Goal: Task Accomplishment & Management: Manage account settings

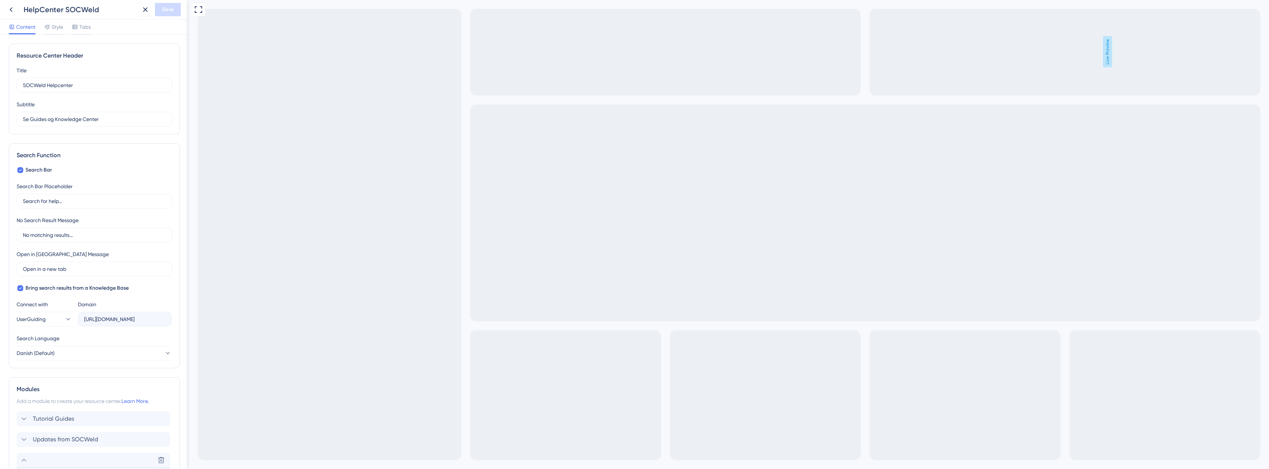
scroll to position [193, 0]
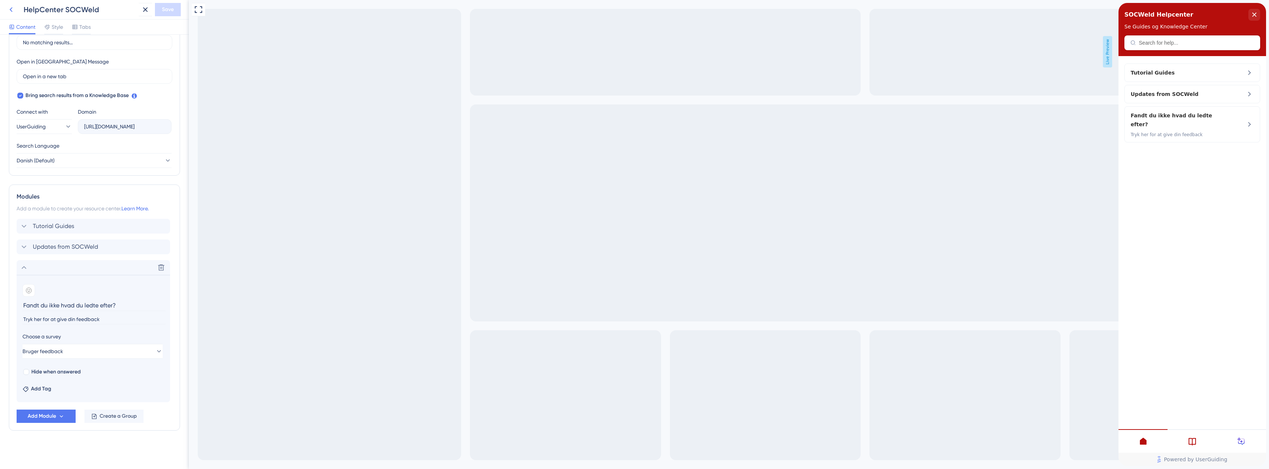
click at [13, 6] on icon at bounding box center [11, 9] width 9 height 9
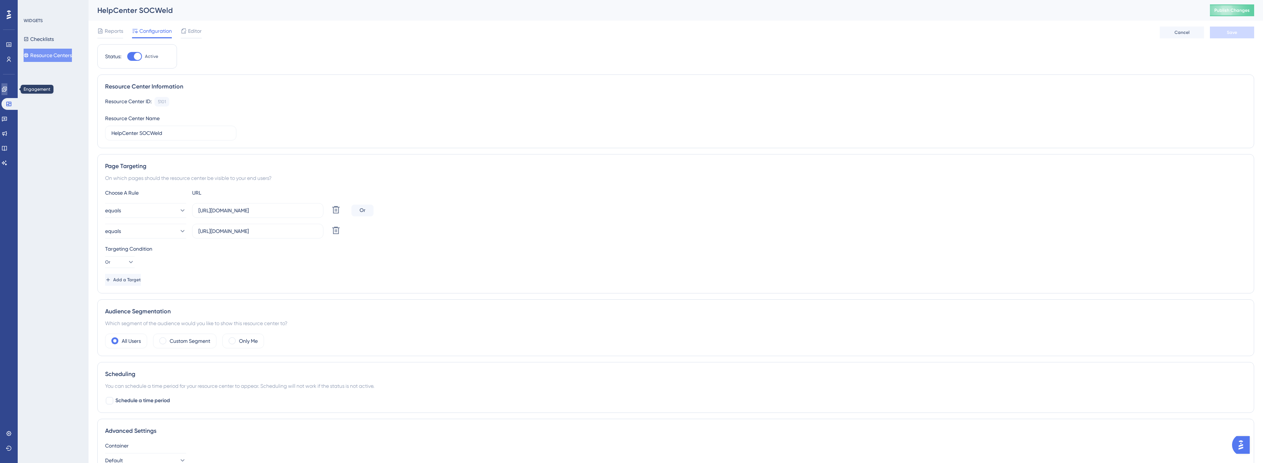
click at [7, 86] on link at bounding box center [4, 89] width 6 height 12
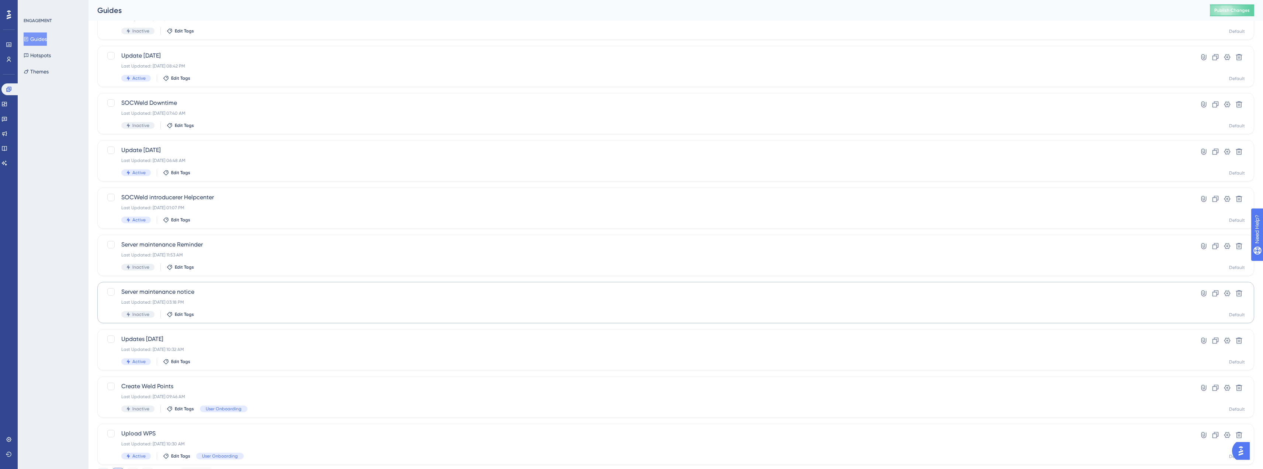
scroll to position [104, 0]
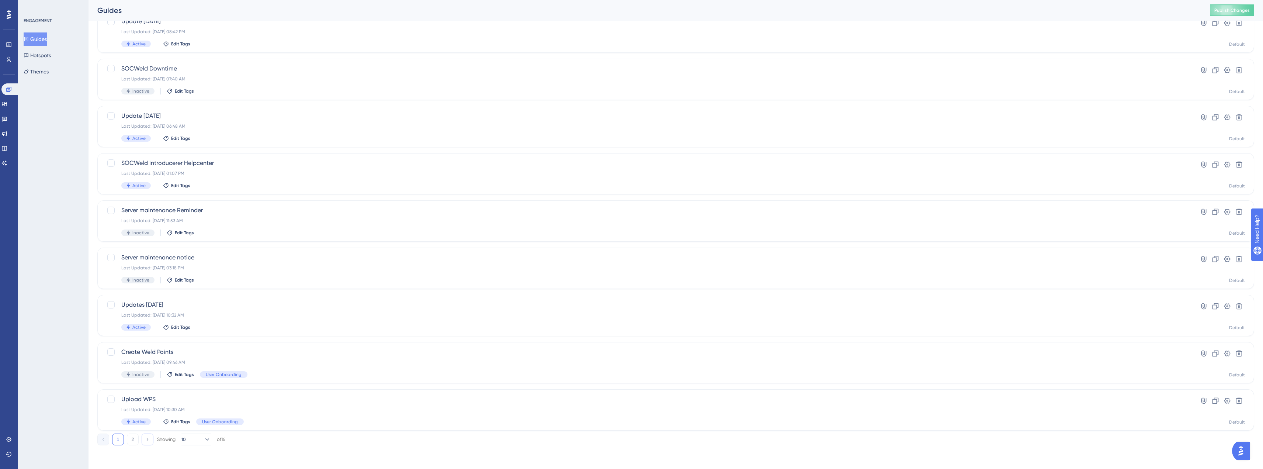
click at [142, 442] on button at bounding box center [148, 439] width 12 height 12
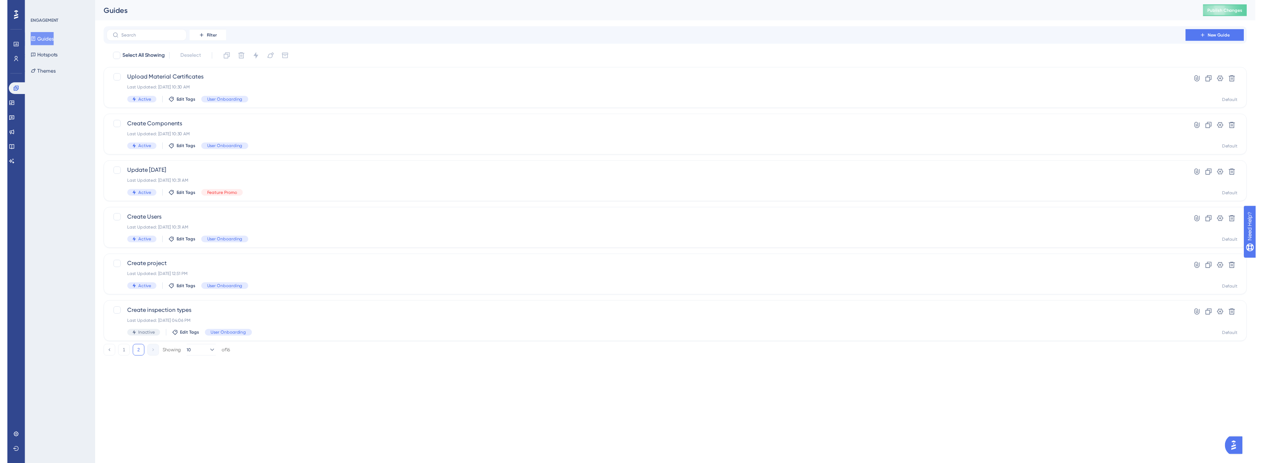
scroll to position [0, 0]
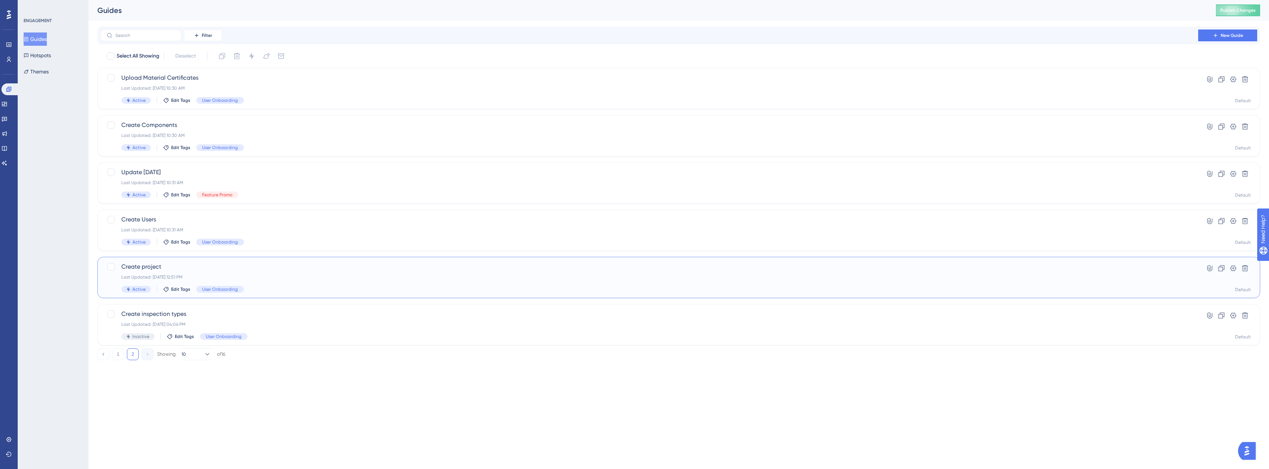
click at [165, 266] on span "Create project" at bounding box center [649, 266] width 1056 height 9
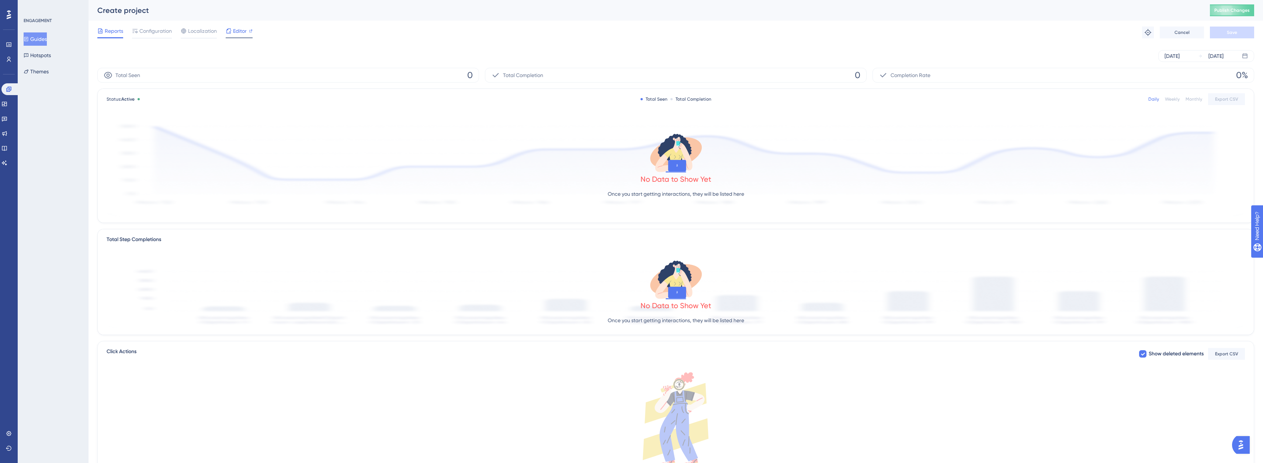
click at [233, 27] on span "Editor" at bounding box center [240, 31] width 14 height 9
click at [195, 30] on span "Localization" at bounding box center [202, 31] width 29 height 9
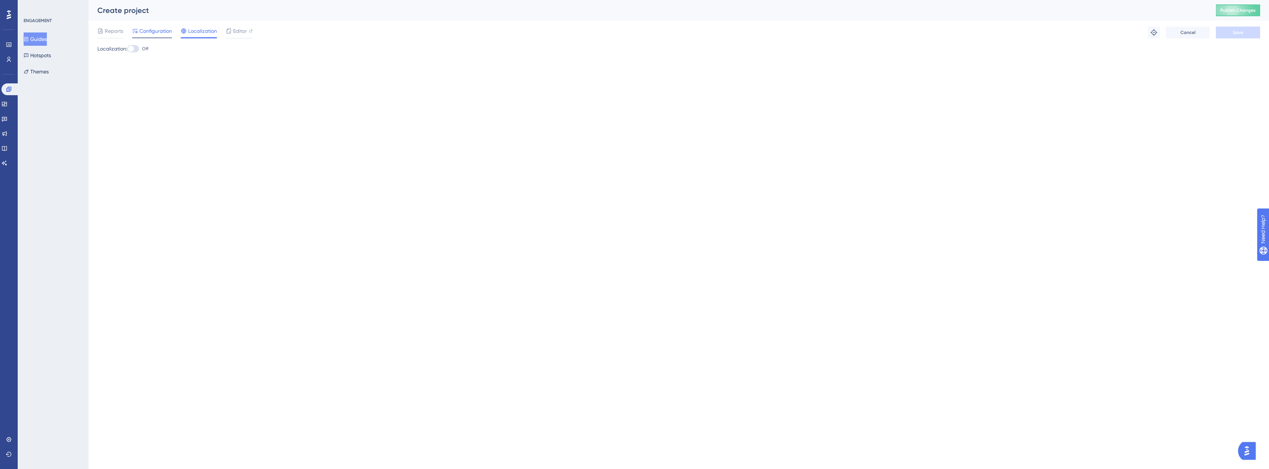
click at [152, 35] on div "Configuration" at bounding box center [152, 33] width 40 height 12
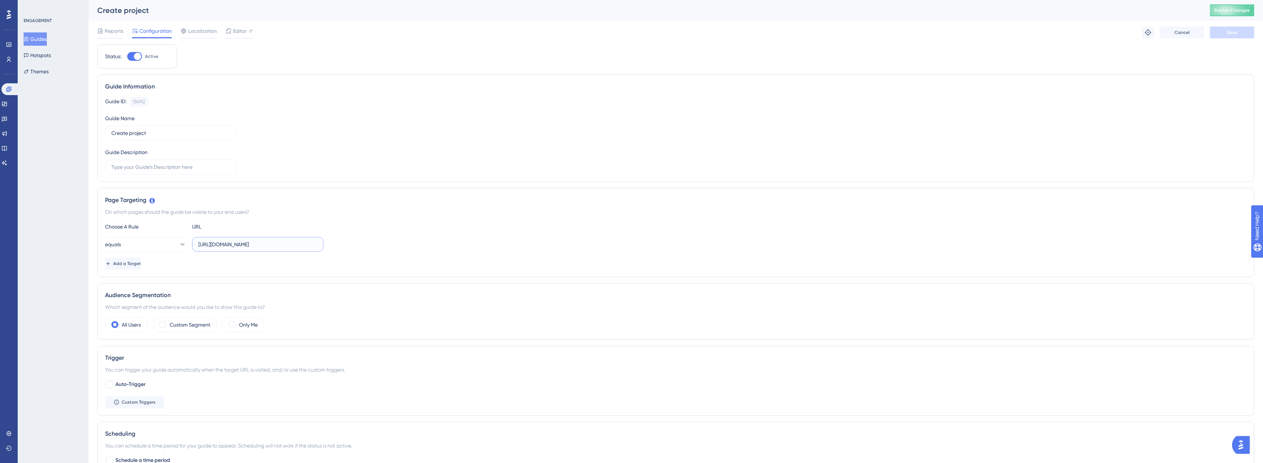
click at [229, 245] on input "https://demo.socweld.com/Project" at bounding box center [257, 244] width 119 height 8
click at [226, 245] on input "https://demo.socweld.com/Project" at bounding box center [257, 244] width 119 height 8
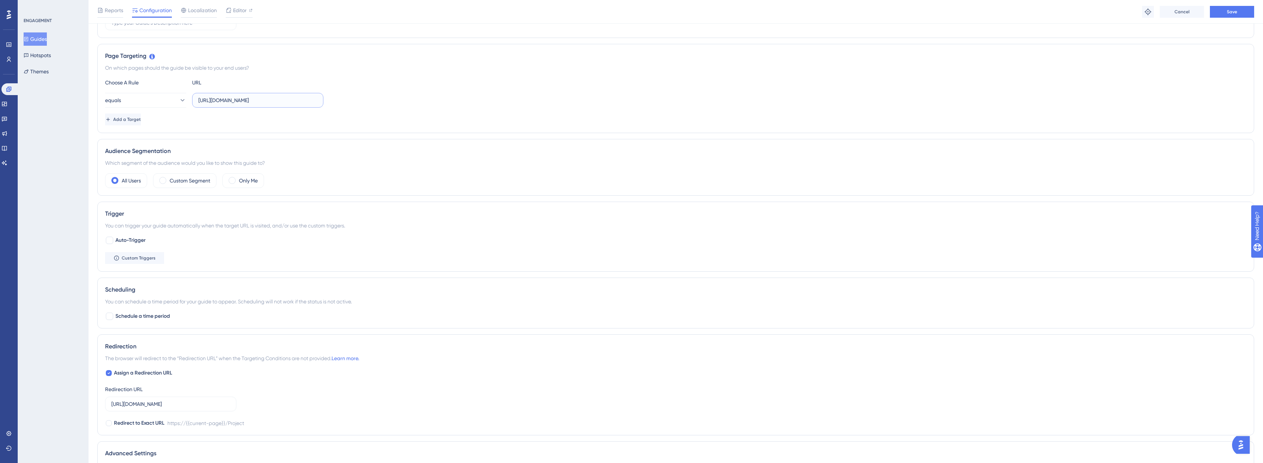
scroll to position [148, 0]
type input "https://app.socweld.com/Project"
click at [171, 181] on label "Custom Segment" at bounding box center [190, 180] width 41 height 9
click at [214, 204] on span "Choose a segment" at bounding box center [215, 202] width 44 height 9
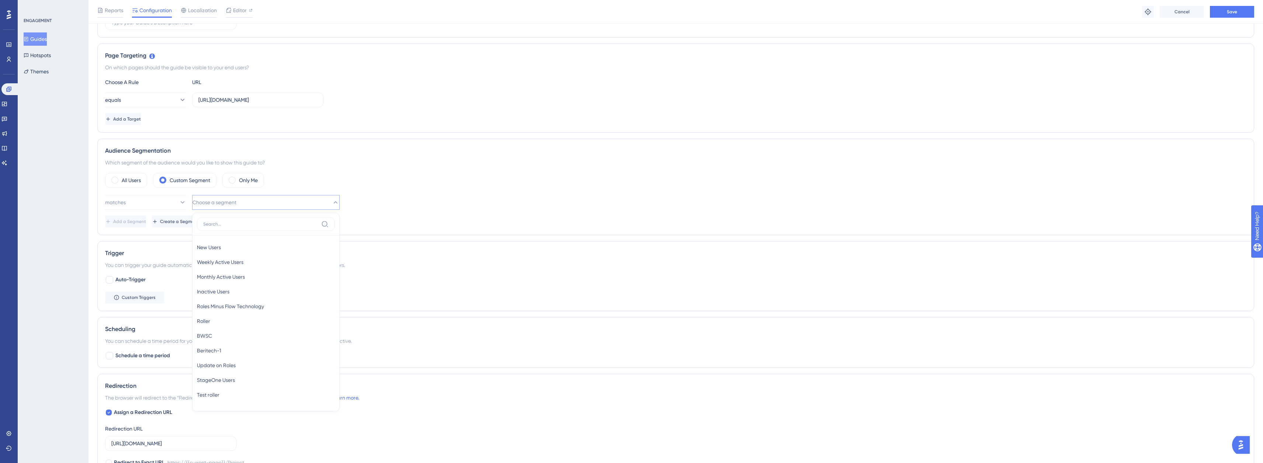
scroll to position [226, 0]
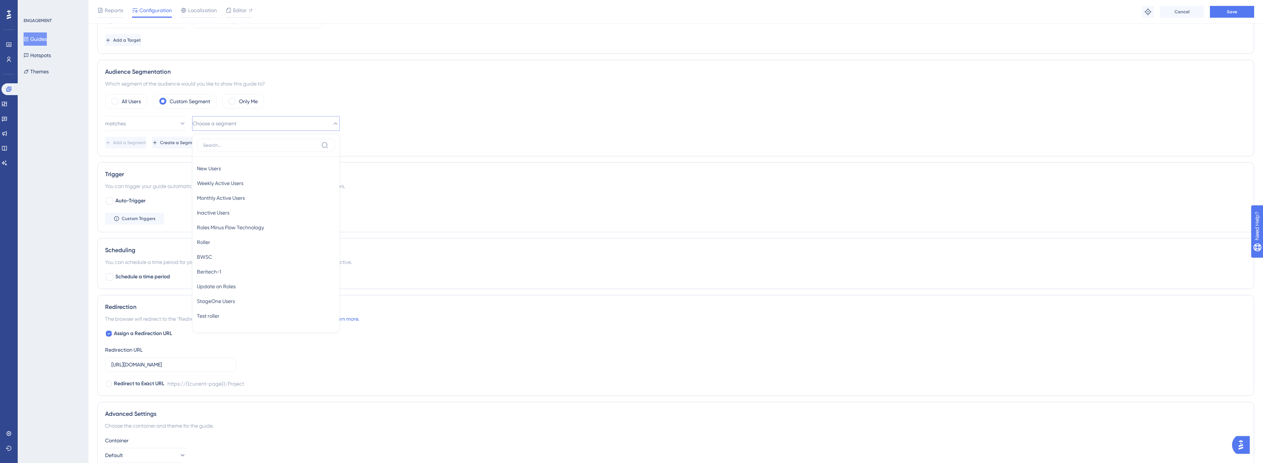
click at [91, 175] on div "Performance Users Engagement Widgets Feedback Product Updates Knowledge Base AI…" at bounding box center [676, 148] width 1175 height 749
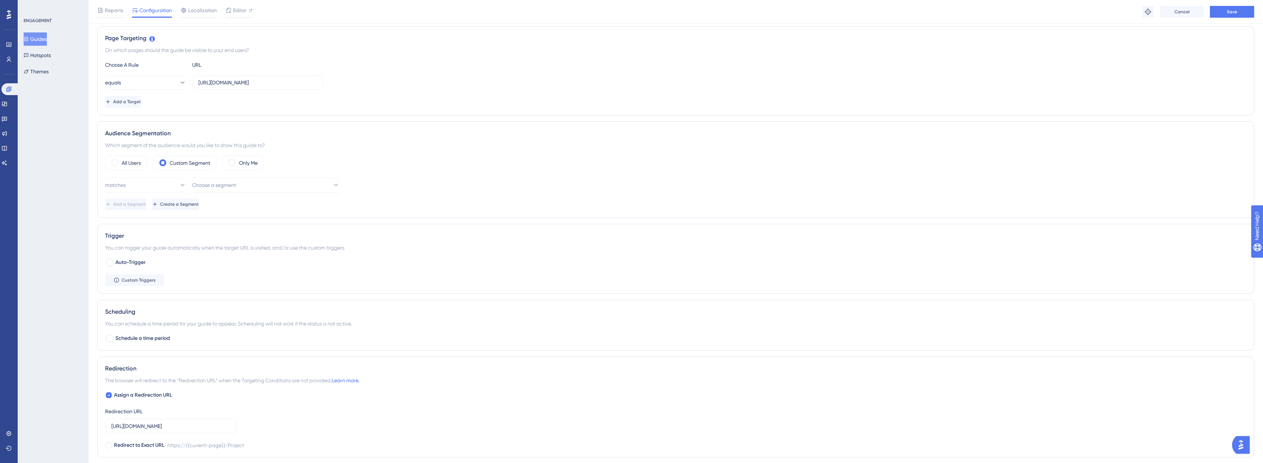
scroll to position [116, 0]
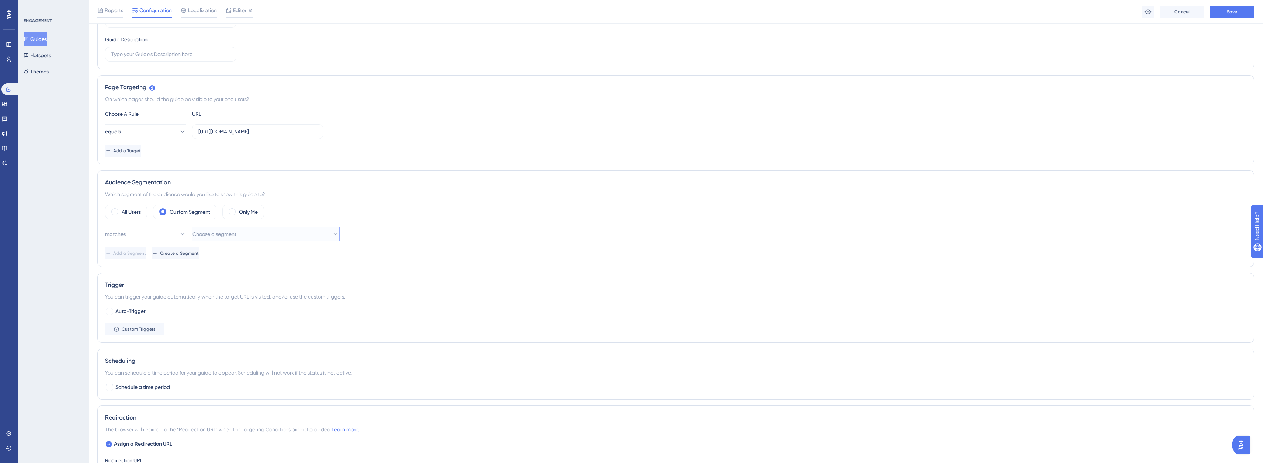
click at [228, 231] on span "Choose a segment" at bounding box center [215, 234] width 44 height 9
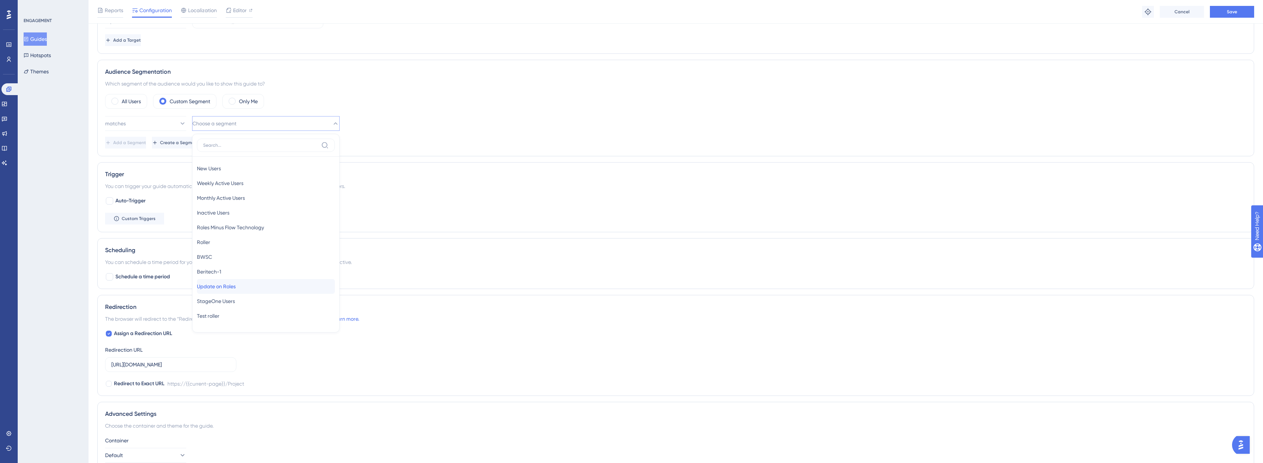
click at [253, 290] on div "Update on Roles Update on Roles" at bounding box center [266, 286] width 138 height 15
click at [1238, 14] on button "Save" at bounding box center [1232, 12] width 44 height 12
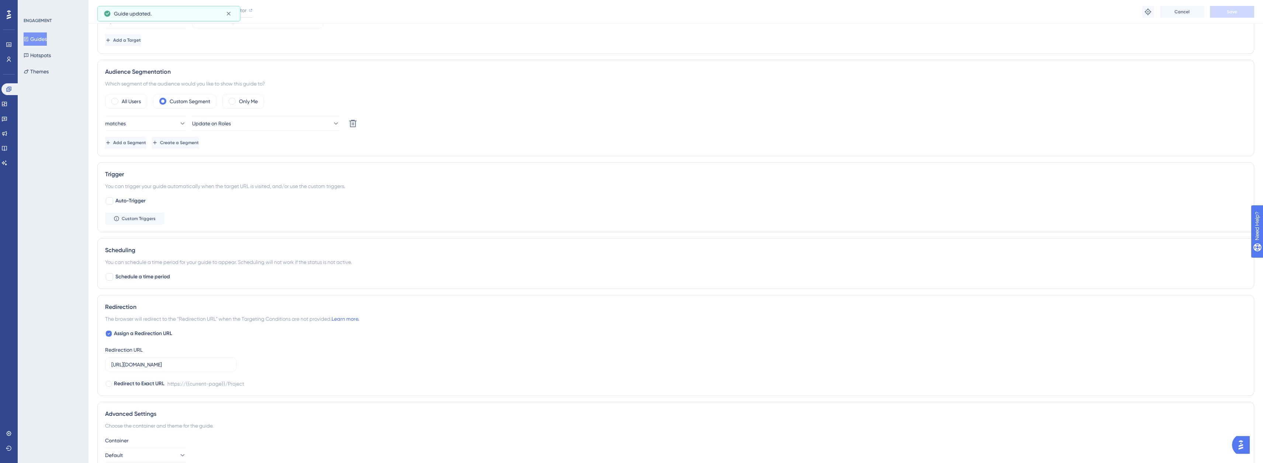
click at [41, 38] on button "Guides" at bounding box center [35, 38] width 23 height 13
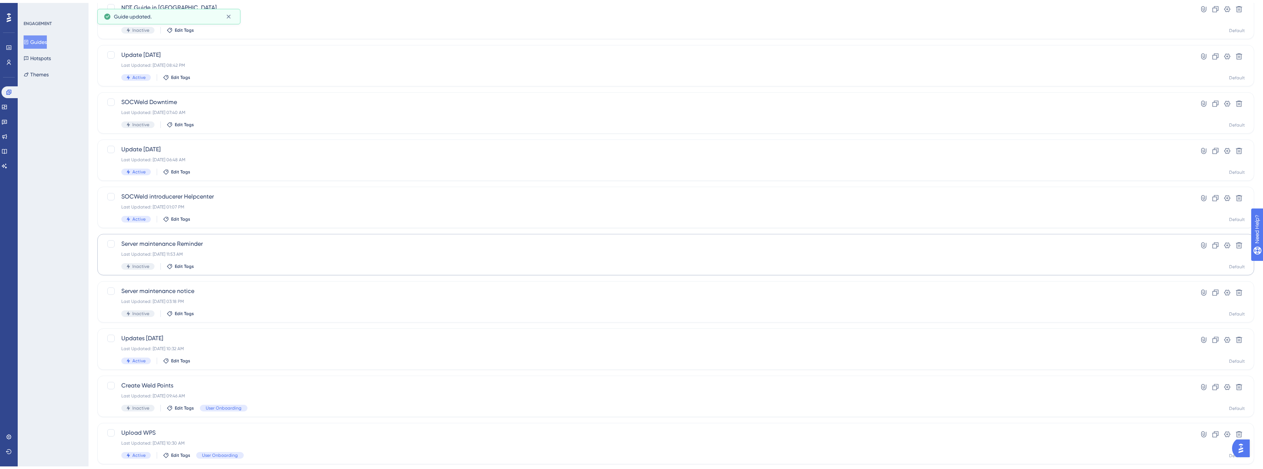
scroll to position [104, 0]
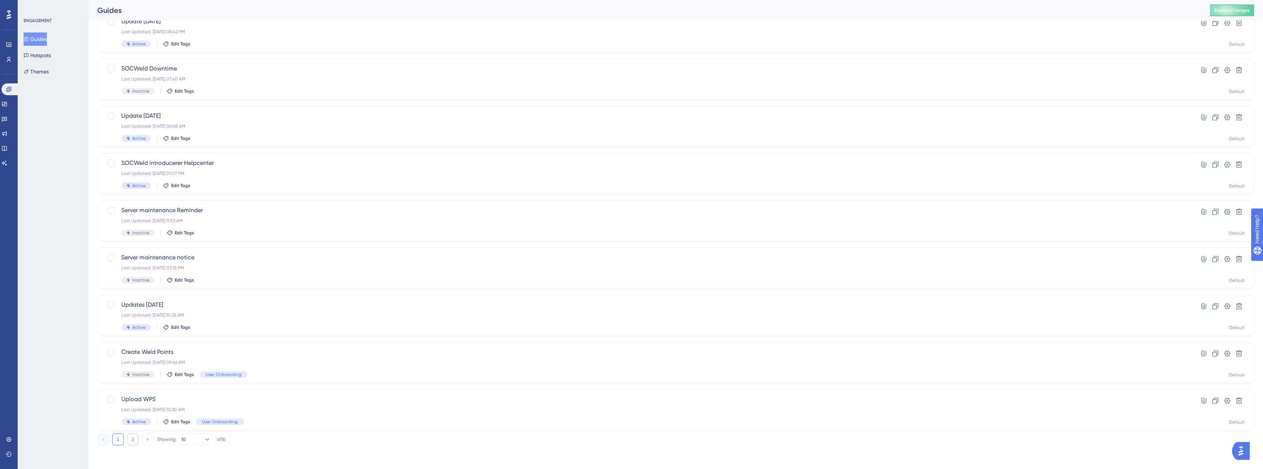
click at [131, 440] on button "2" at bounding box center [133, 439] width 12 height 12
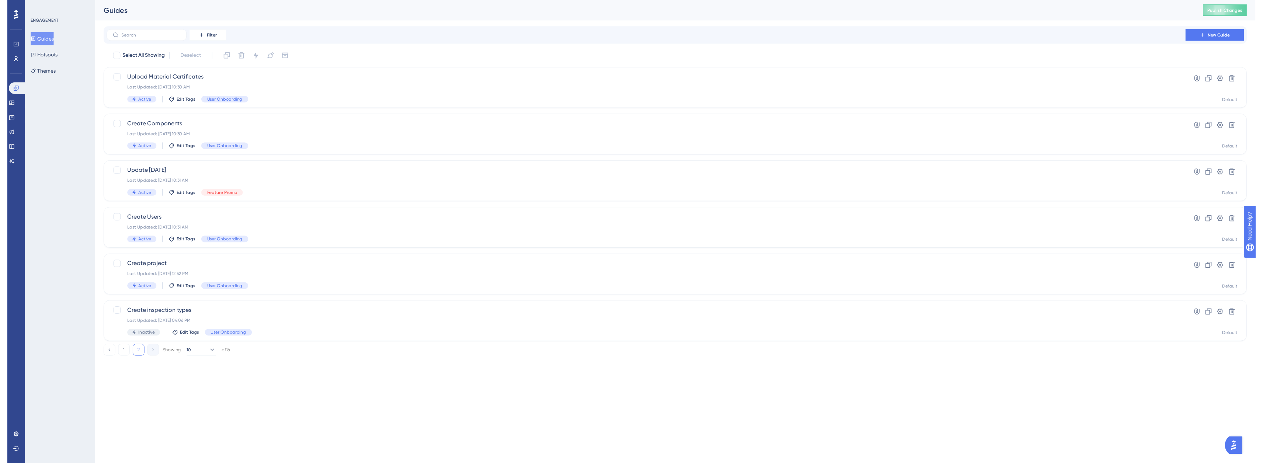
scroll to position [0, 0]
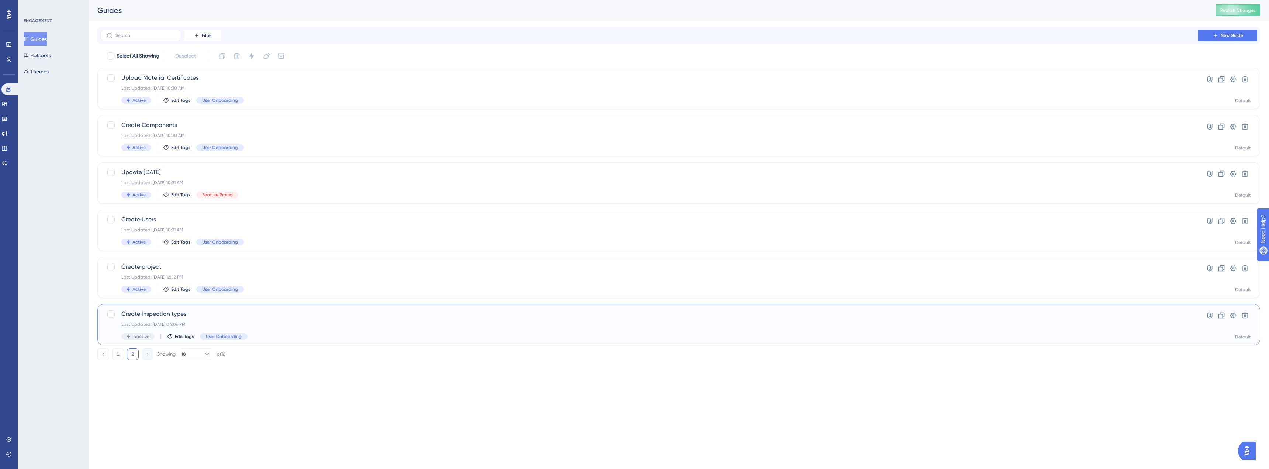
click at [215, 313] on span "Create inspection types" at bounding box center [649, 313] width 1056 height 9
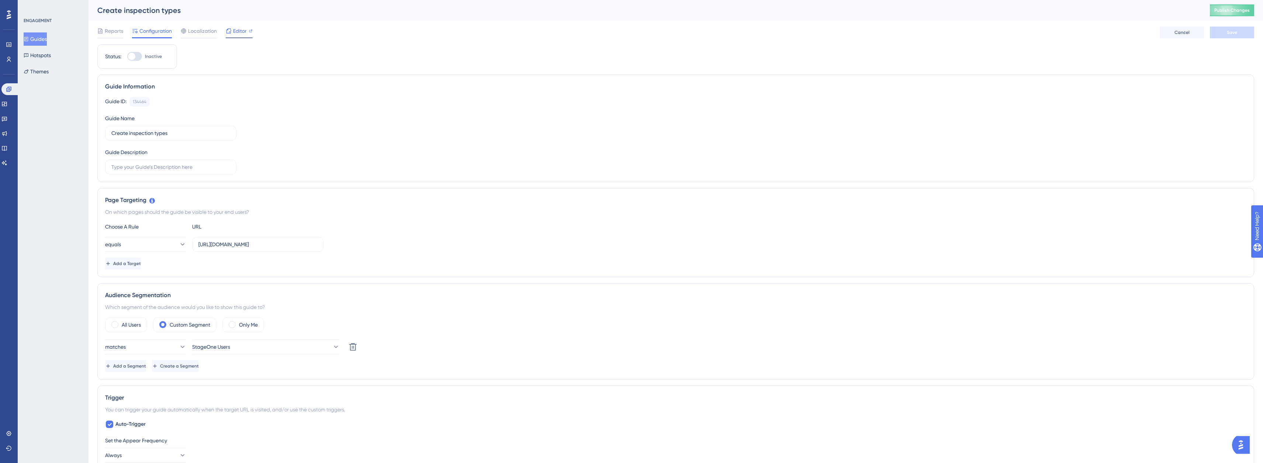
click at [234, 30] on span "Editor" at bounding box center [240, 31] width 14 height 9
click at [235, 31] on span "Editor" at bounding box center [240, 31] width 14 height 9
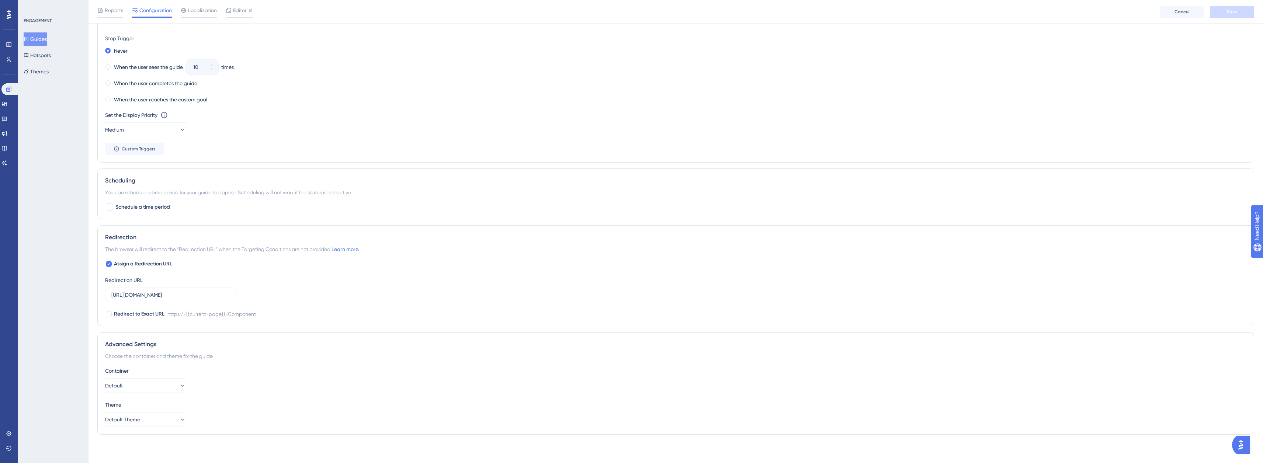
scroll to position [439, 0]
click at [111, 266] on div at bounding box center [108, 262] width 7 height 7
checkbox input "false"
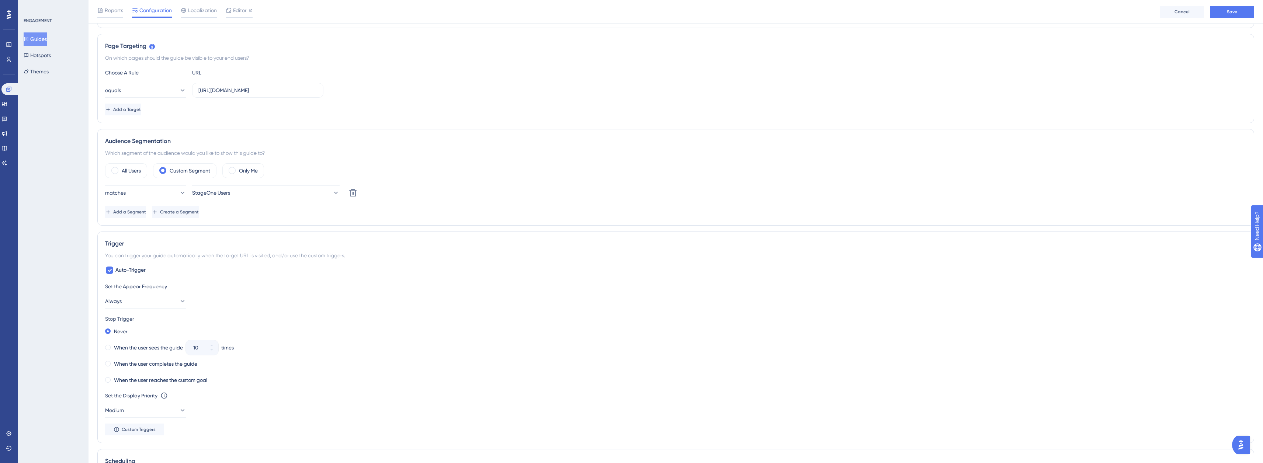
scroll to position [0, 0]
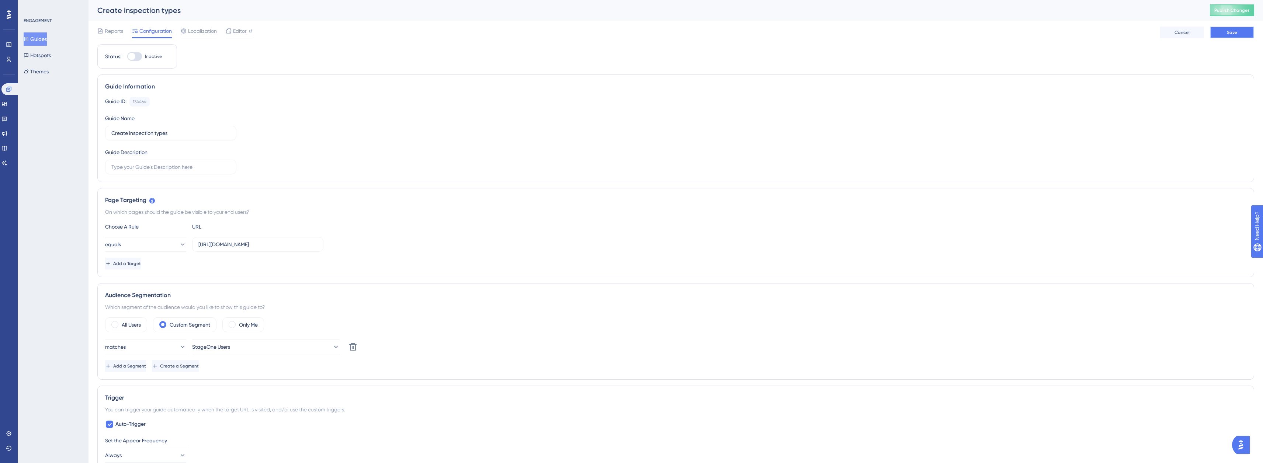
click at [1214, 34] on button "Save" at bounding box center [1232, 33] width 44 height 12
